Goal: Register for event/course

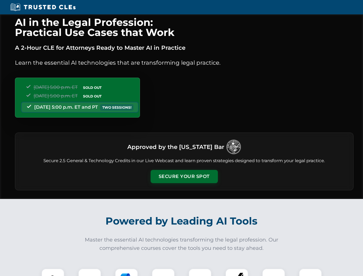
click at [184, 177] on button "Secure Your Spot" at bounding box center [184, 176] width 67 height 13
click at [53, 272] on img at bounding box center [53, 280] width 17 height 17
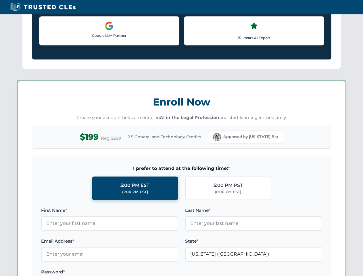
click at [127, 272] on label "Password *" at bounding box center [109, 272] width 137 height 7
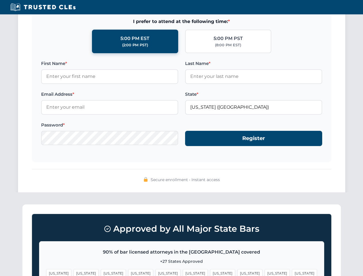
click at [265, 272] on span "[US_STATE]" at bounding box center [277, 273] width 25 height 8
